Goal: Find specific fact: Find specific fact

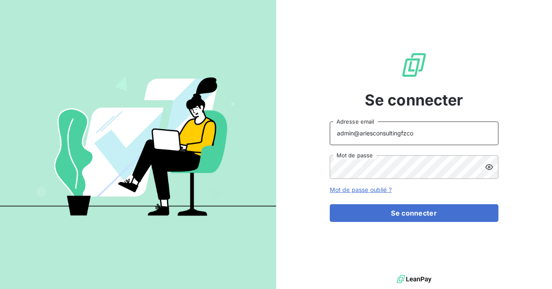
click at [414, 132] on input "admin@ariesconsultingfzco" at bounding box center [414, 133] width 169 height 24
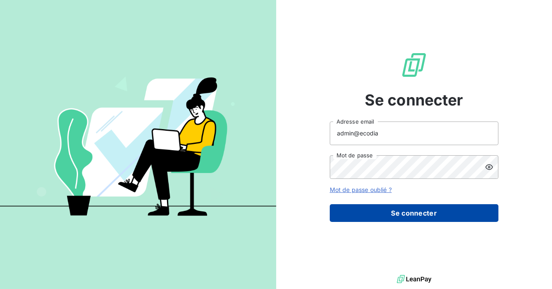
type input "admin@ecodia"
click at [398, 209] on button "Se connecter" at bounding box center [414, 213] width 169 height 18
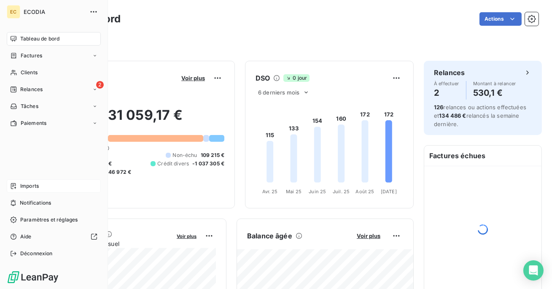
click at [12, 183] on icon at bounding box center [13, 186] width 5 height 6
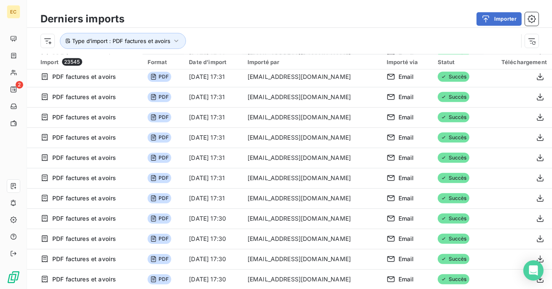
scroll to position [29, 0]
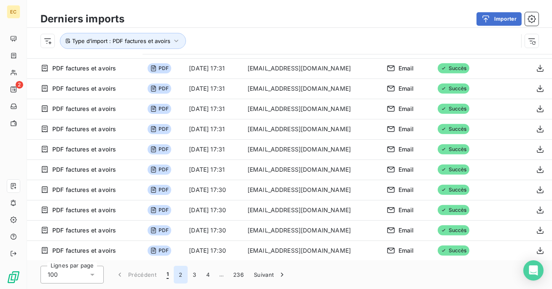
click at [181, 275] on button "2" at bounding box center [180, 275] width 13 height 18
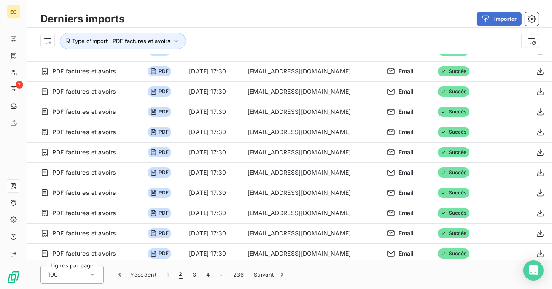
scroll to position [0, 0]
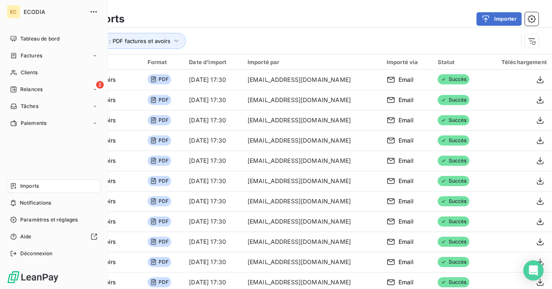
click at [22, 183] on span "Imports" at bounding box center [29, 186] width 19 height 8
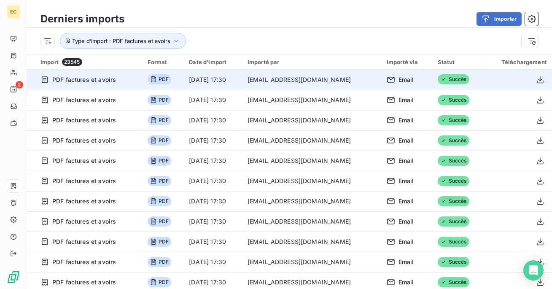
drag, startPoint x: 364, startPoint y: 81, endPoint x: 264, endPoint y: 81, distance: 99.1
click at [264, 81] on td "[EMAIL_ADDRESS][DOMAIN_NAME]" at bounding box center [312, 80] width 139 height 20
copy td "[EMAIL_ADDRESS][DOMAIN_NAME]"
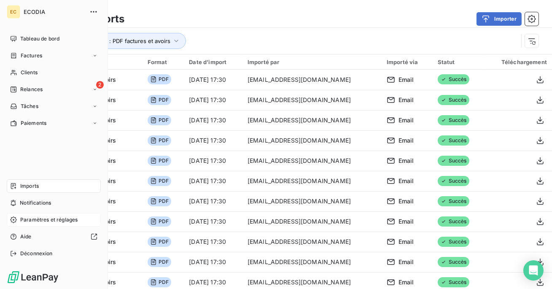
click at [32, 221] on span "Paramètres et réglages" at bounding box center [48, 220] width 57 height 8
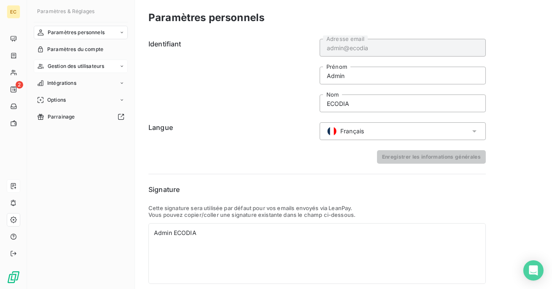
click at [78, 64] on span "Gestion des utilisateurs" at bounding box center [76, 66] width 57 height 8
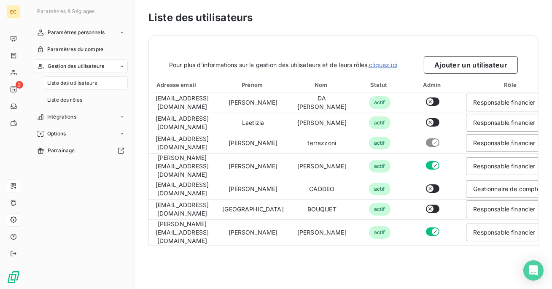
click at [84, 82] on span "Liste des utilisateurs" at bounding box center [72, 83] width 50 height 8
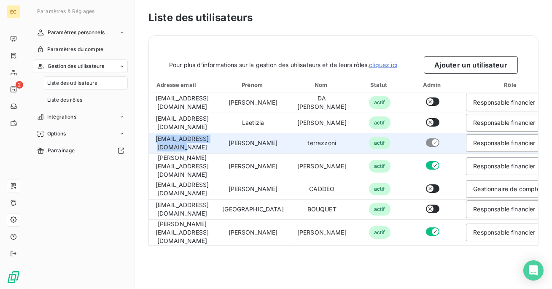
drag, startPoint x: 226, startPoint y: 143, endPoint x: 154, endPoint y: 144, distance: 72.6
click at [154, 144] on td "[EMAIL_ADDRESS][DOMAIN_NAME]" at bounding box center [182, 143] width 67 height 20
copy td "[EMAIL_ADDRESS][DOMAIN_NAME]"
